Goal: Navigation & Orientation: Find specific page/section

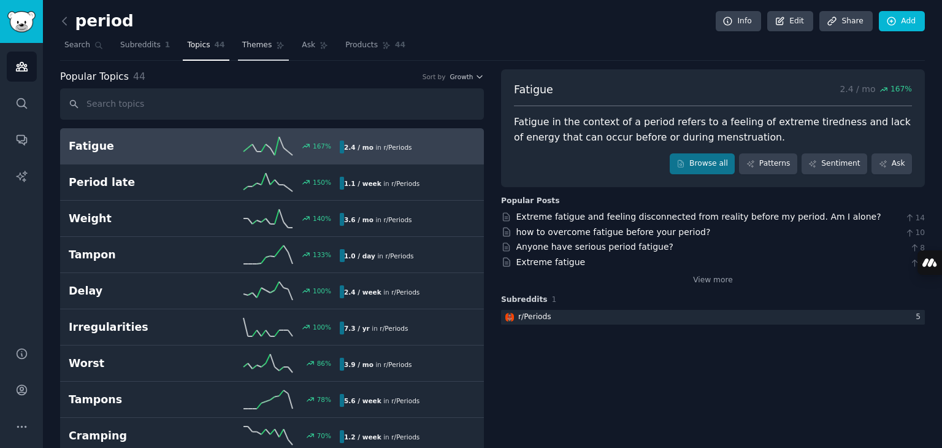
click at [248, 47] on span "Themes" at bounding box center [257, 45] width 30 height 11
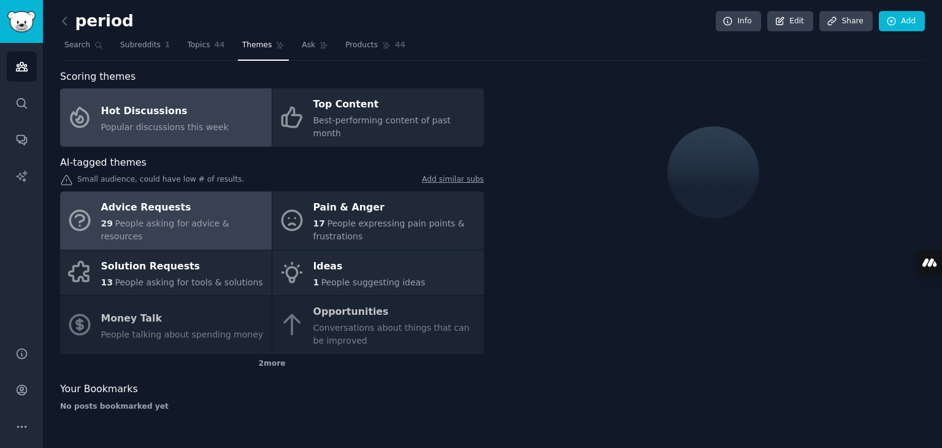
click at [148, 191] on link "Advice Requests 29 People asking for advice & resources" at bounding box center [166, 220] width 212 height 58
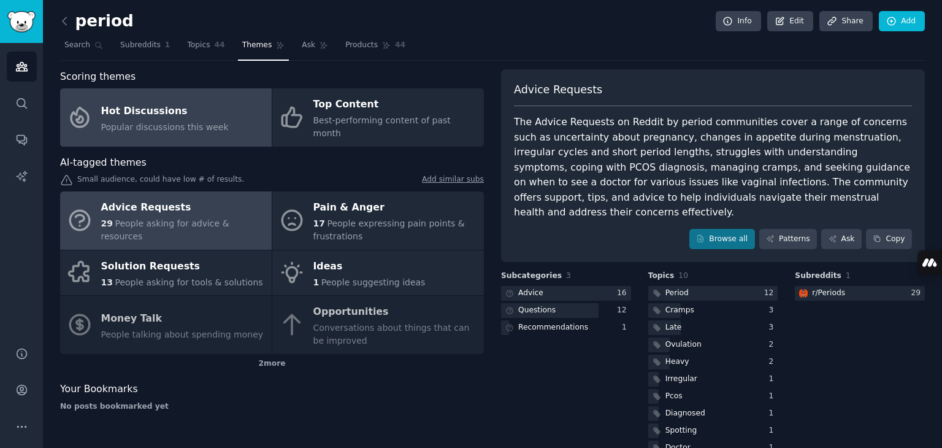
click at [217, 115] on link "Hot Discussions Popular discussions this week" at bounding box center [166, 117] width 212 height 58
